Goal: Task Accomplishment & Management: Manage account settings

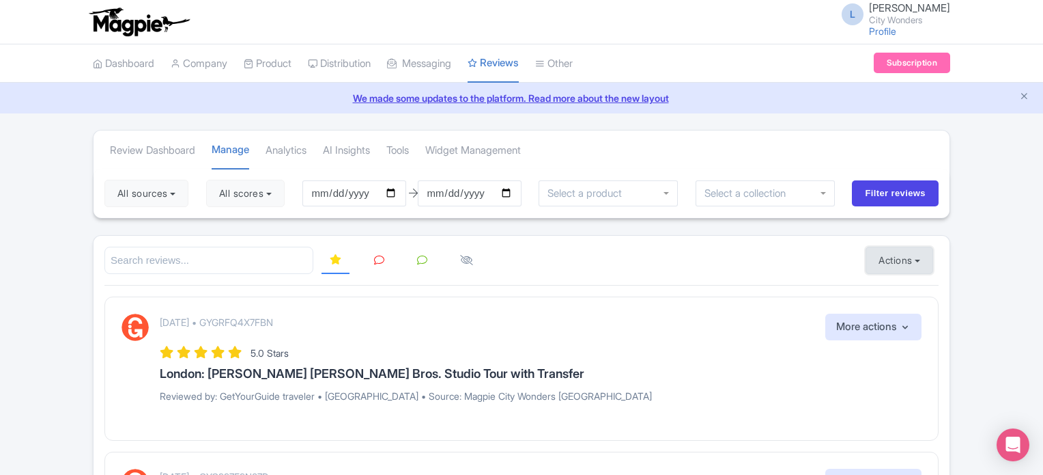
click at [909, 259] on button "Actions" at bounding box center [900, 259] width 68 height 27
click at [894, 288] on link "Import new reviews" at bounding box center [946, 294] width 160 height 27
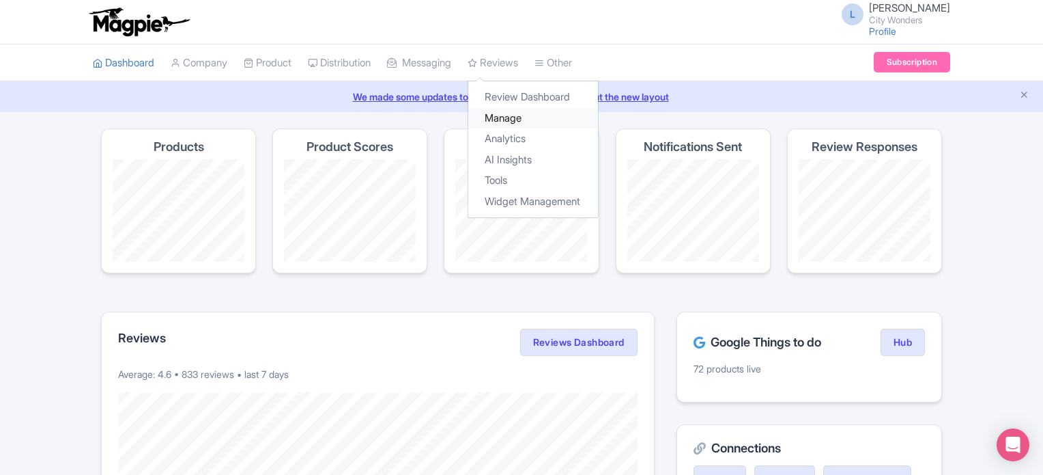
click at [524, 115] on link "Manage" at bounding box center [533, 118] width 130 height 21
